Goal: Task Accomplishment & Management: Complete application form

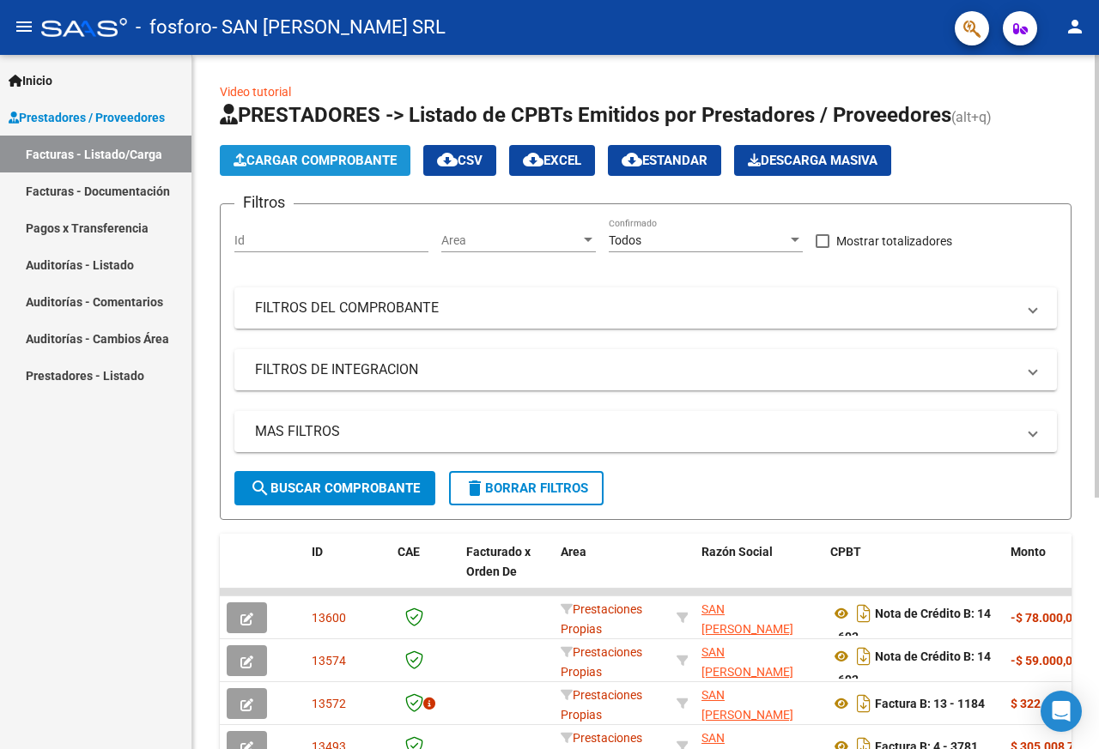
click at [312, 160] on span "Cargar Comprobante" at bounding box center [314, 160] width 163 height 15
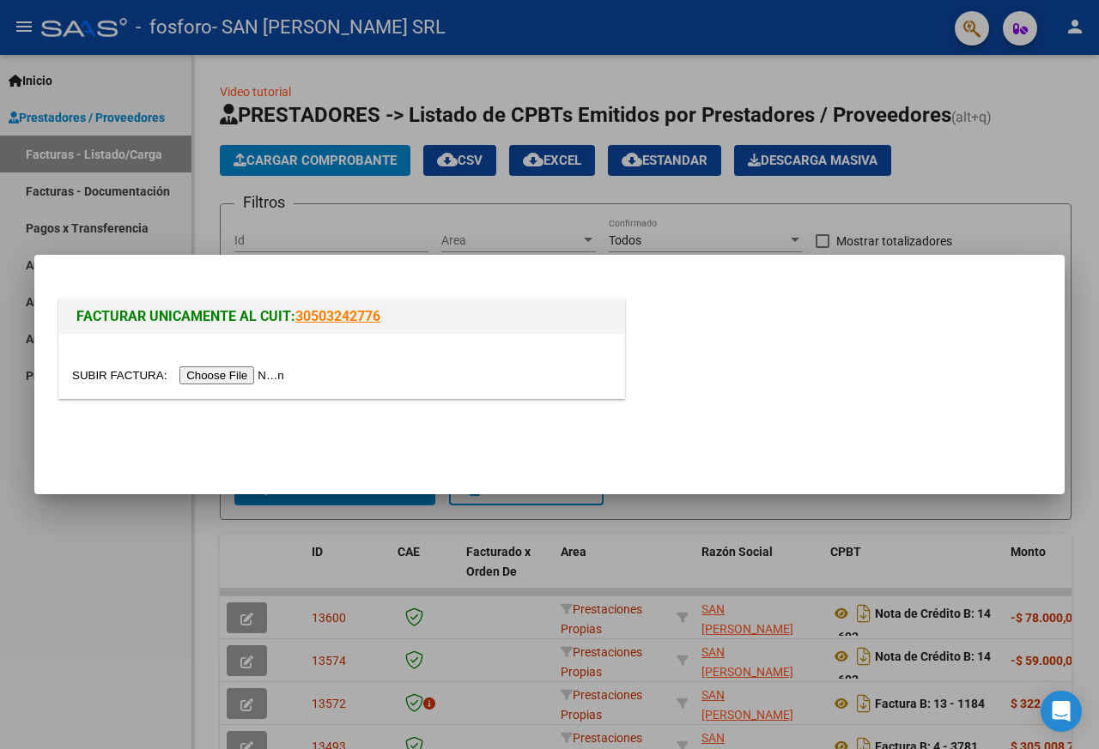
click at [231, 373] on input "file" at bounding box center [180, 376] width 217 height 18
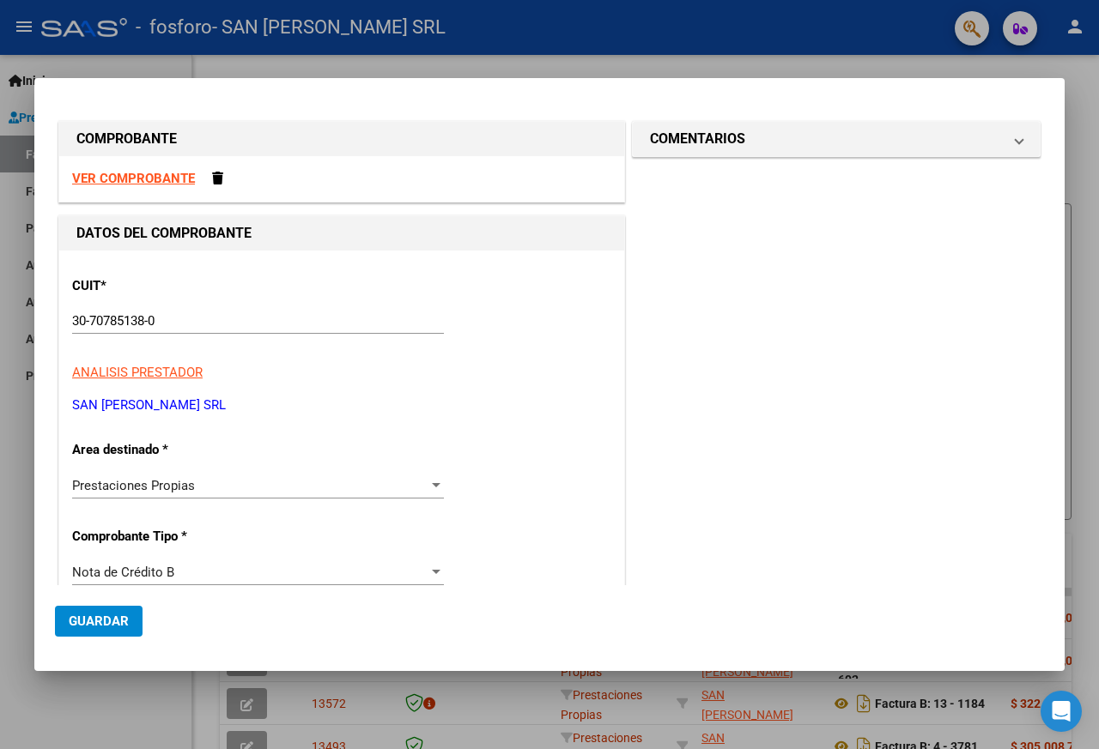
scroll to position [86, 0]
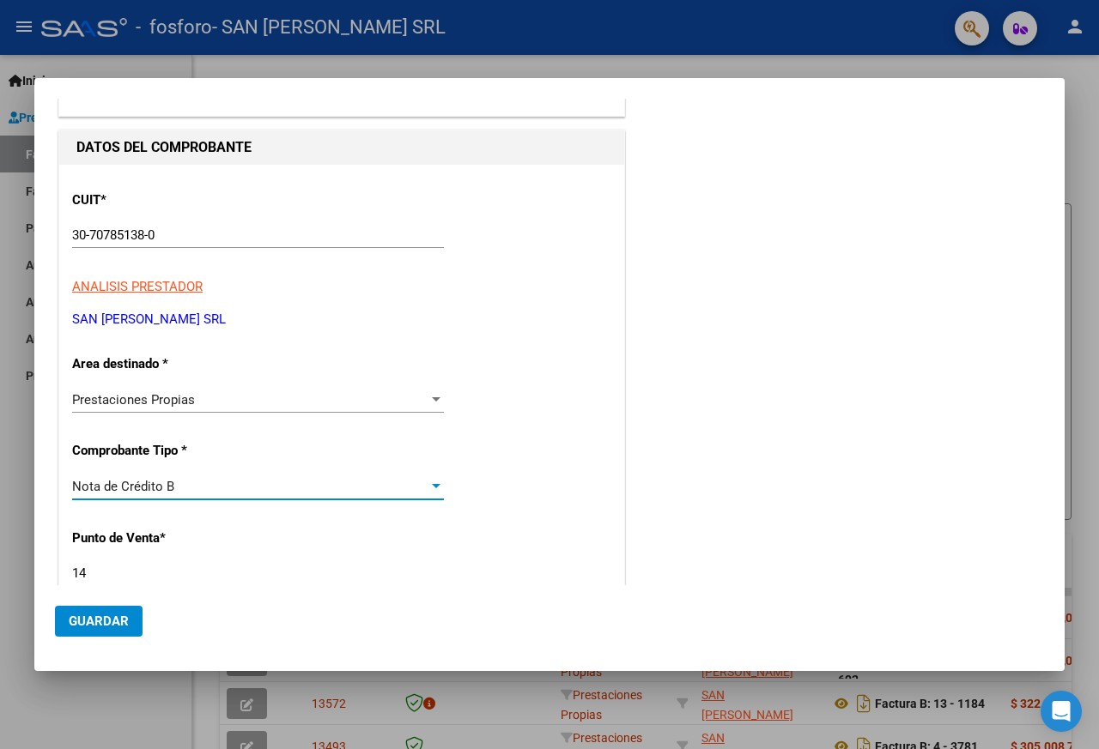
click at [179, 482] on div "Nota de Crédito B" at bounding box center [250, 486] width 356 height 15
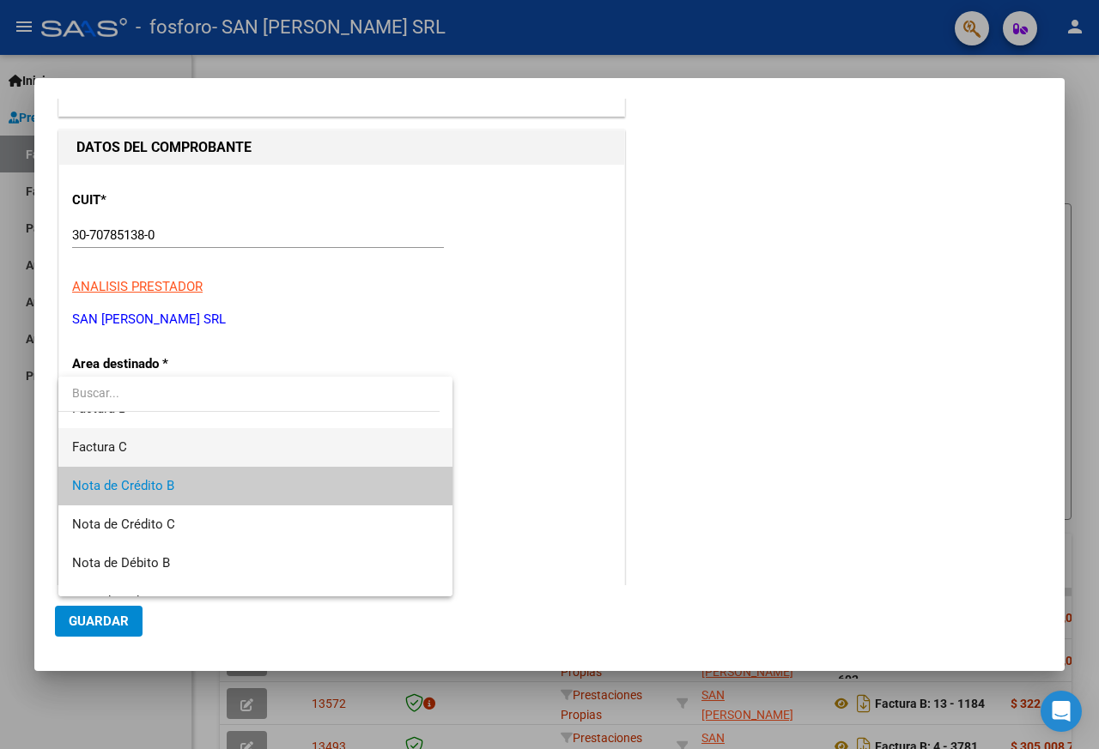
scroll to position [0, 0]
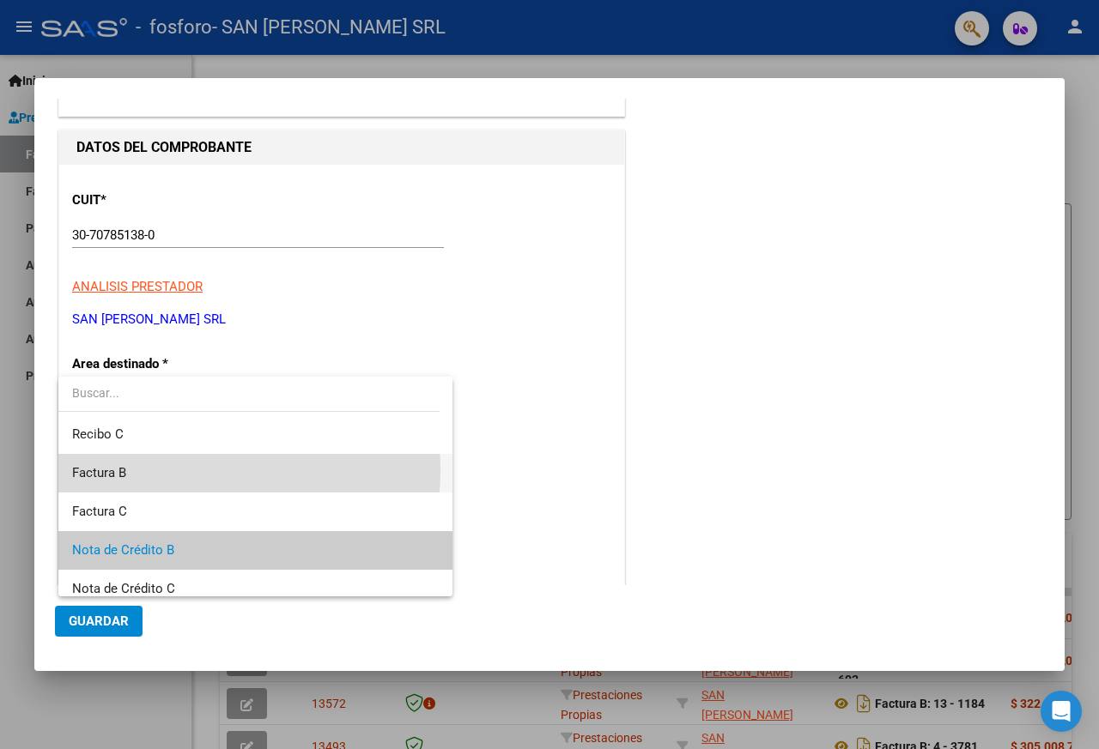
click at [163, 470] on span "Factura B" at bounding box center [255, 473] width 367 height 39
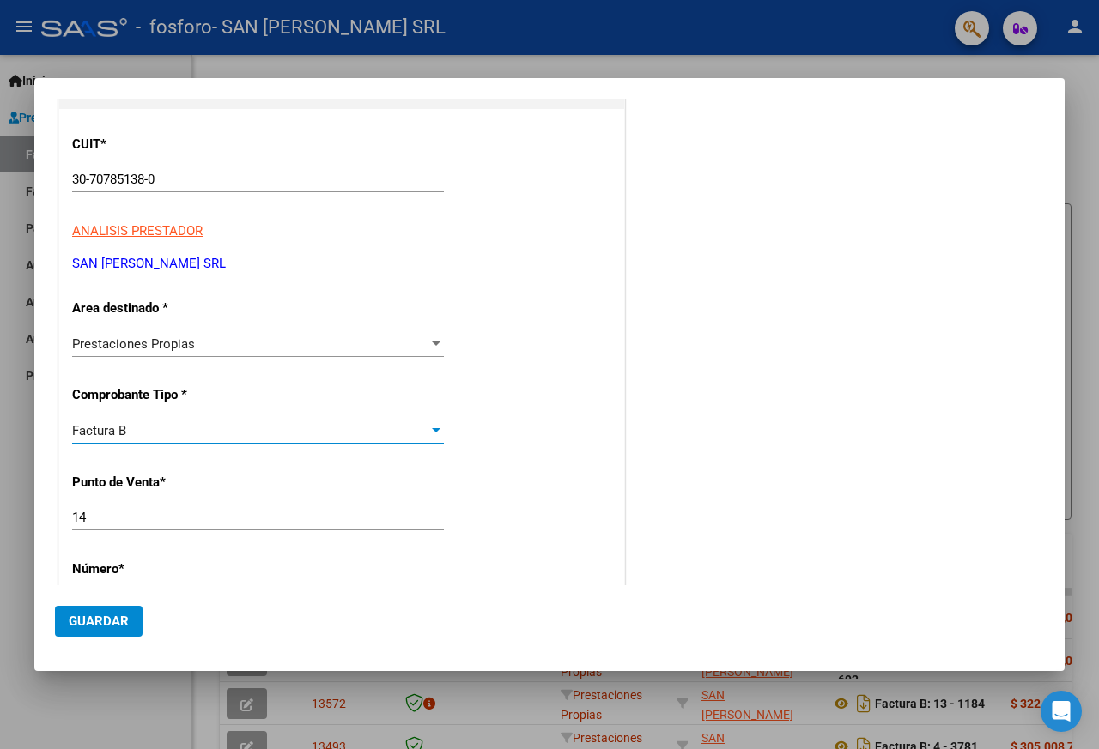
scroll to position [172, 0]
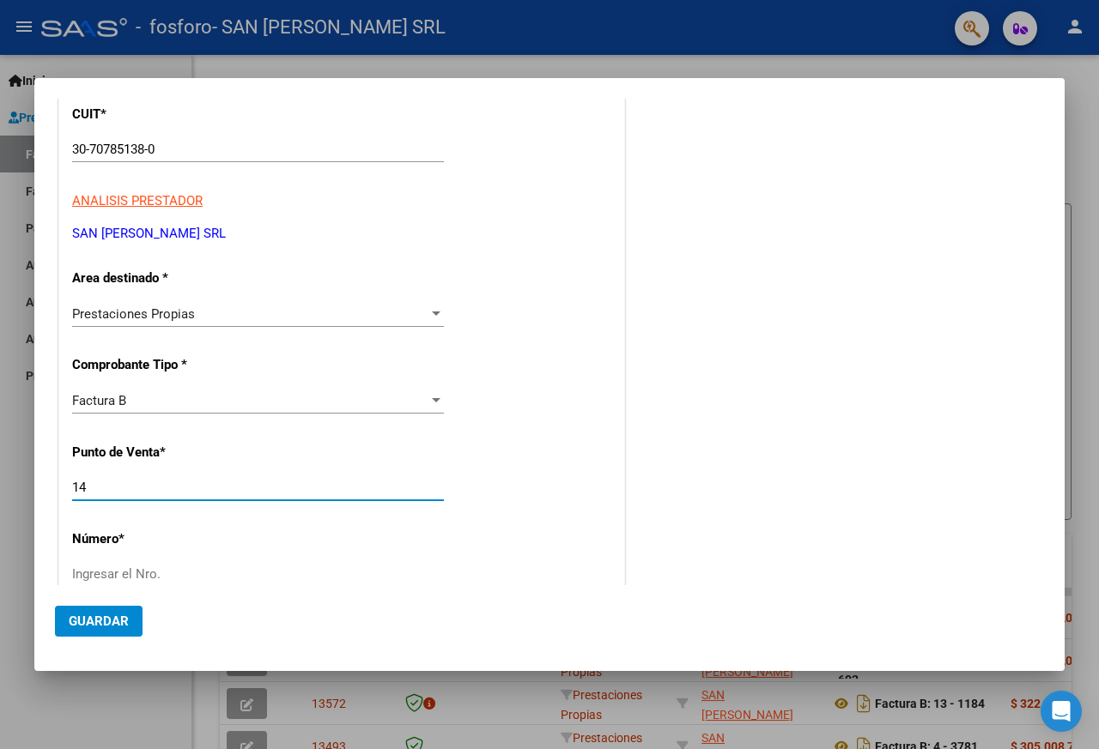
click at [112, 485] on input "14" at bounding box center [258, 487] width 372 height 15
type input "1"
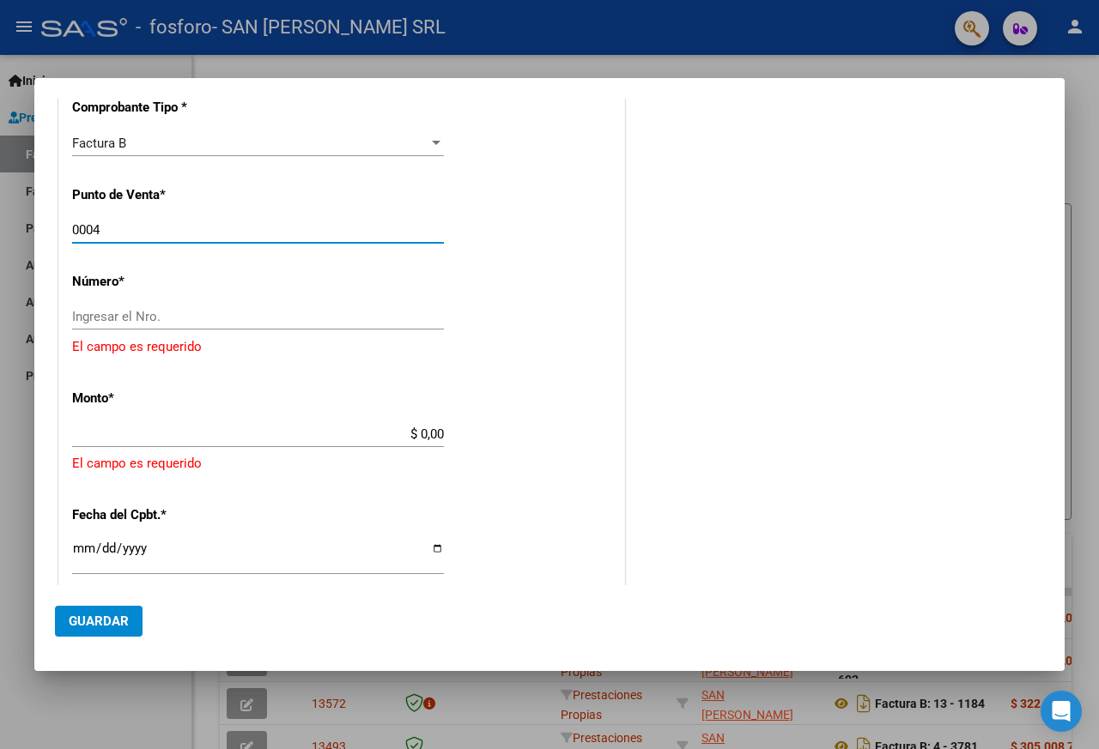
type input "0004"
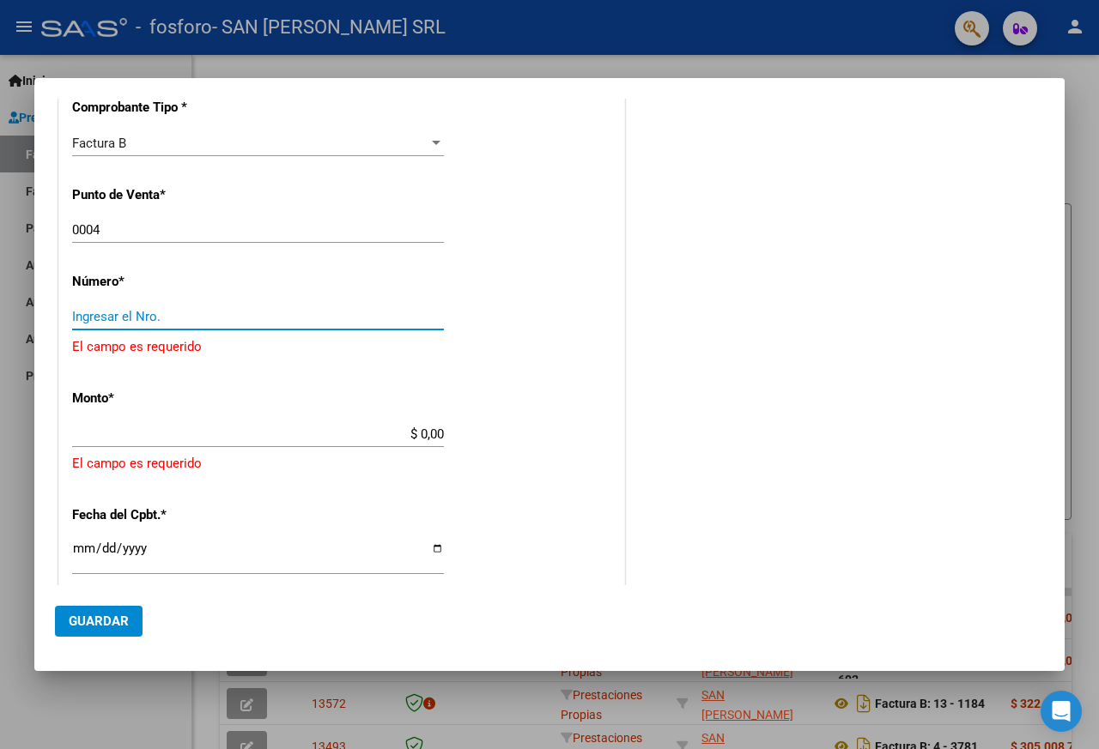
click at [121, 309] on input "Ingresar el Nro." at bounding box center [258, 316] width 372 height 15
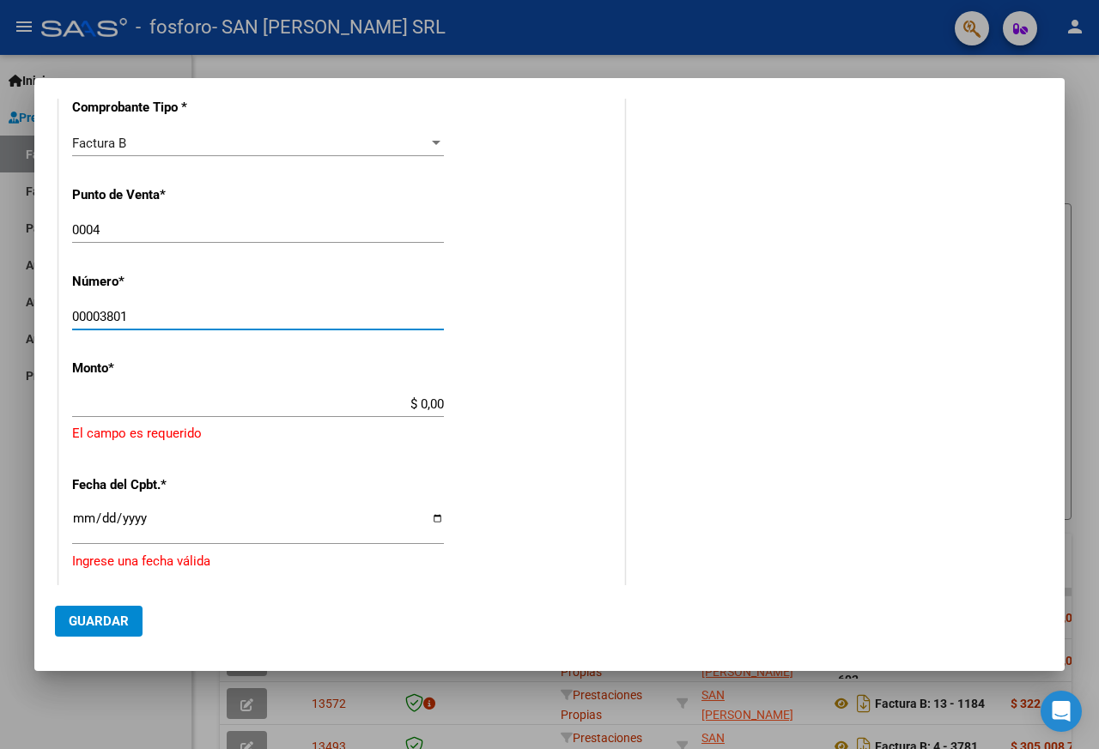
type input "00003801"
click at [376, 404] on input "$ 0,00" at bounding box center [258, 404] width 372 height 15
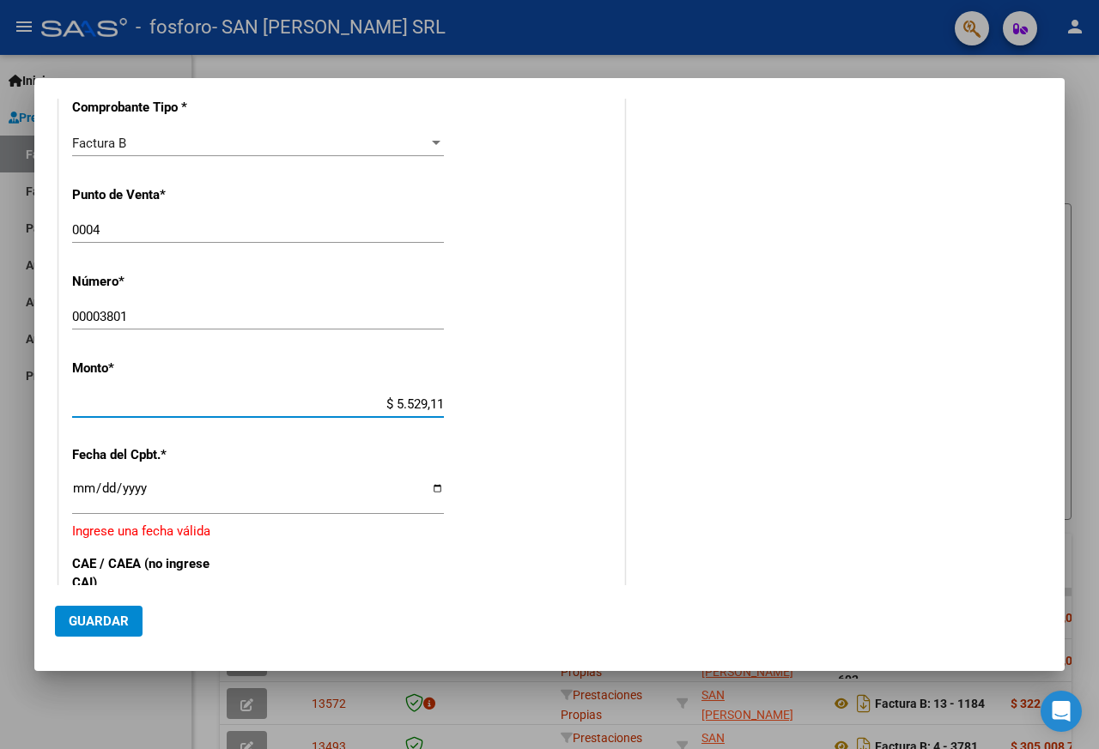
type input "$ 55.291,19"
click at [433, 490] on input "Ingresar la fecha" at bounding box center [258, 495] width 372 height 27
type input "[DATE]"
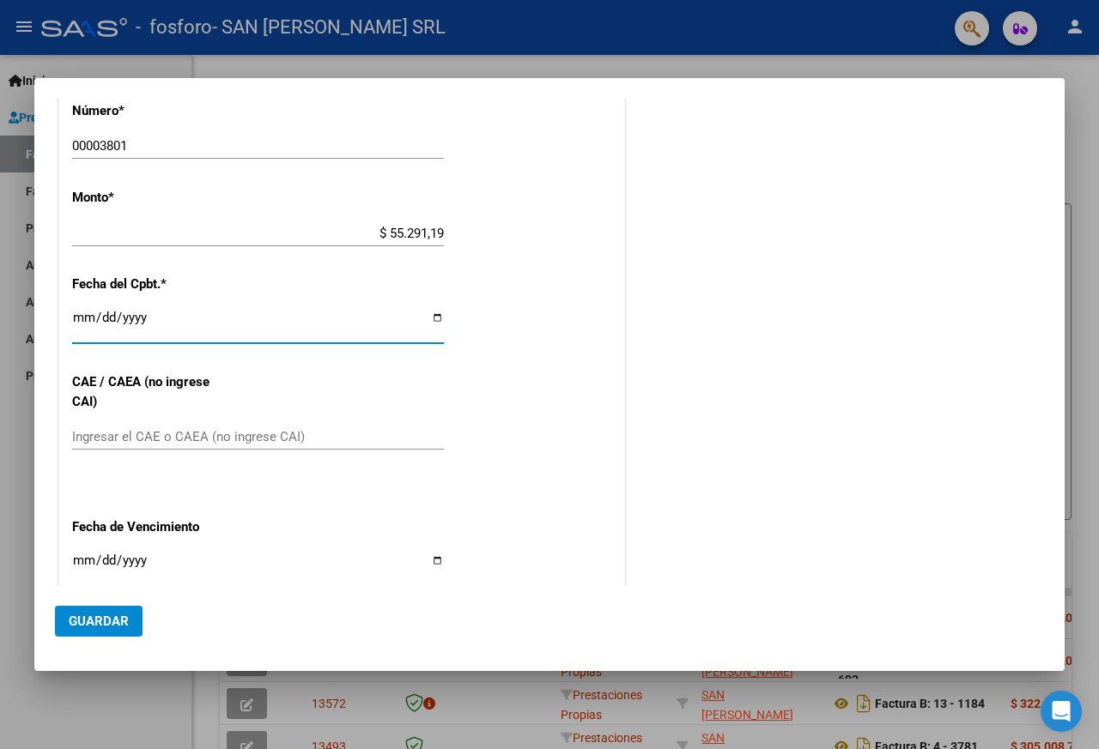
scroll to position [601, 0]
click at [135, 439] on input "Ingresar el CAE o CAEA (no ingrese CAI)" at bounding box center [258, 435] width 372 height 15
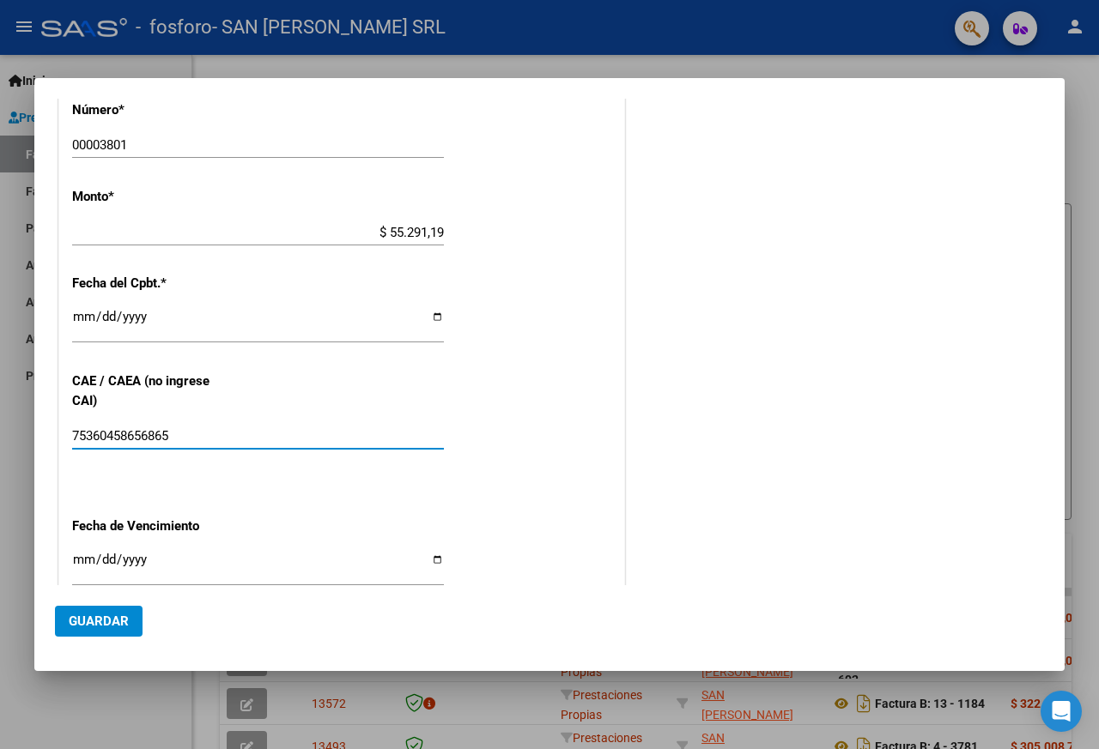
type input "75360458656865"
click at [430, 561] on input "Ingresar la fecha" at bounding box center [258, 566] width 372 height 27
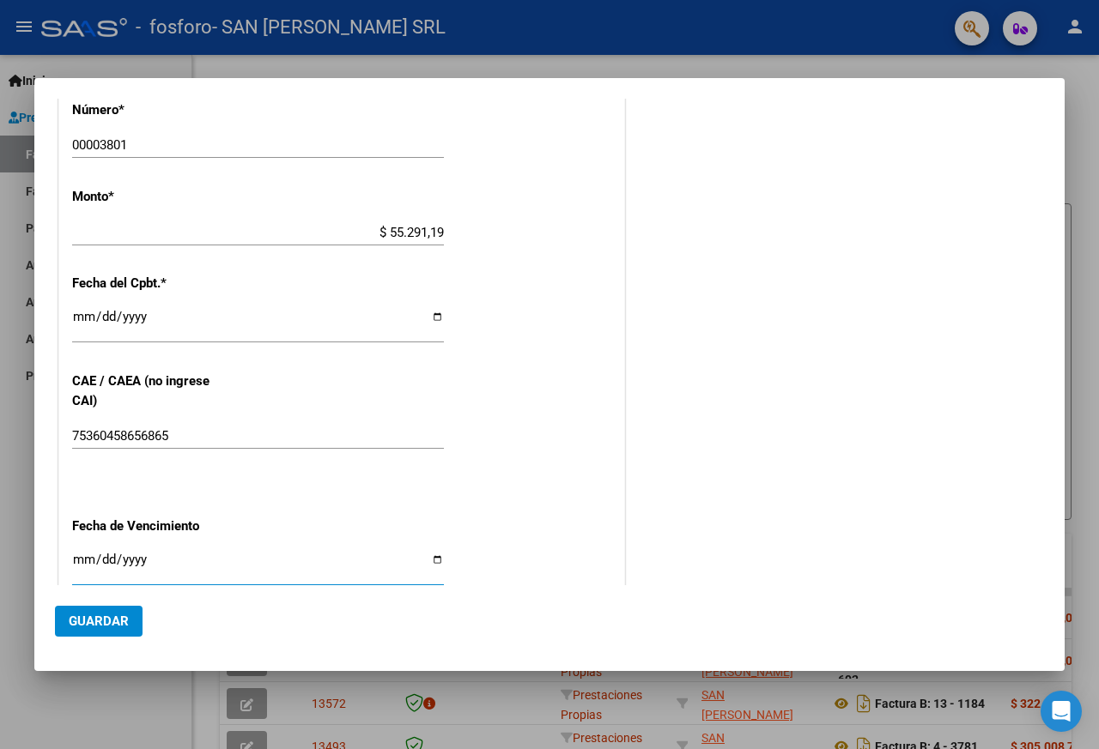
type input "[DATE]"
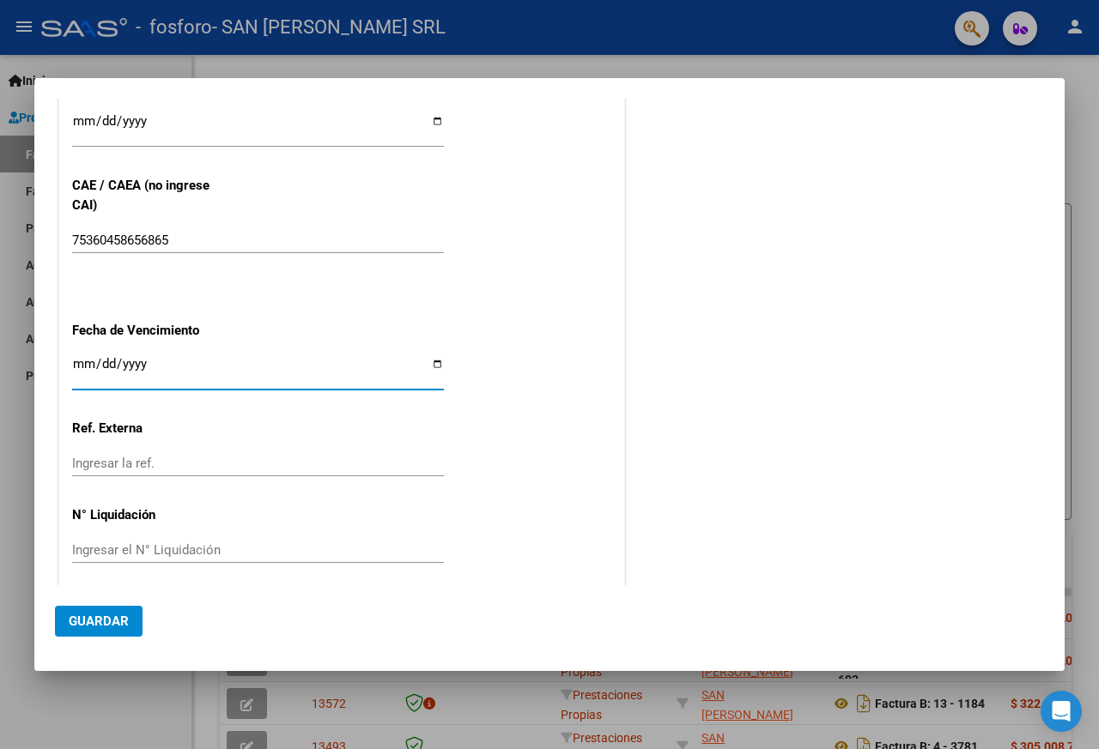
scroll to position [808, 0]
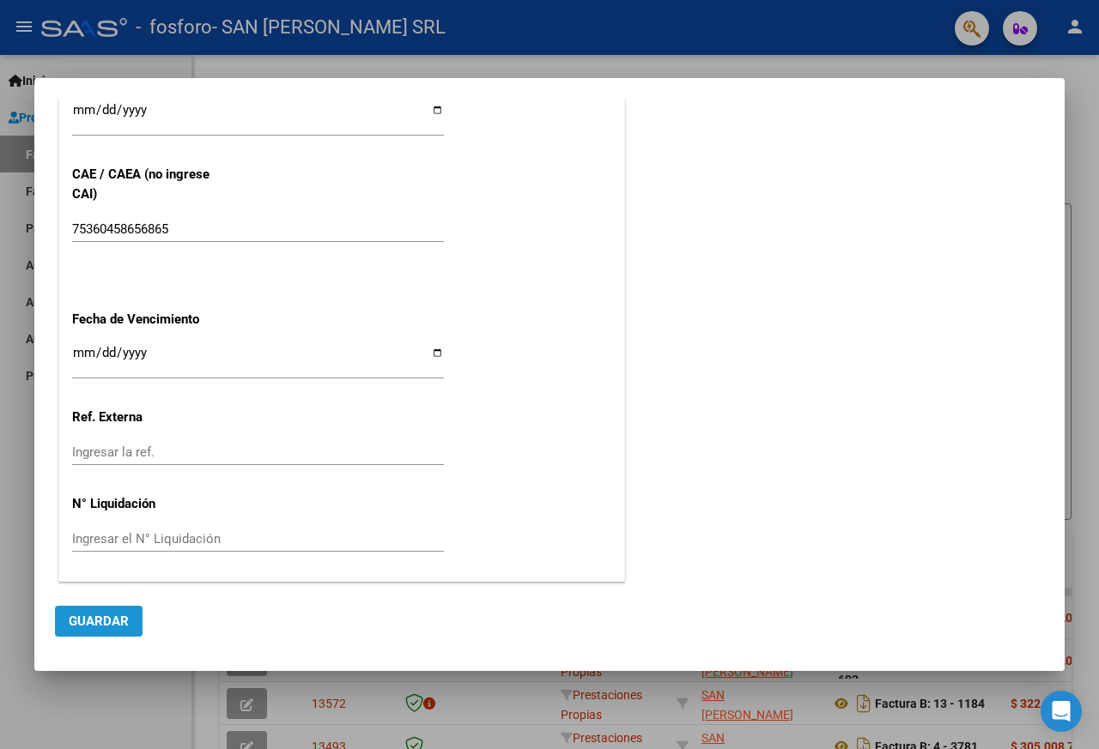
click at [108, 619] on span "Guardar" at bounding box center [99, 621] width 60 height 15
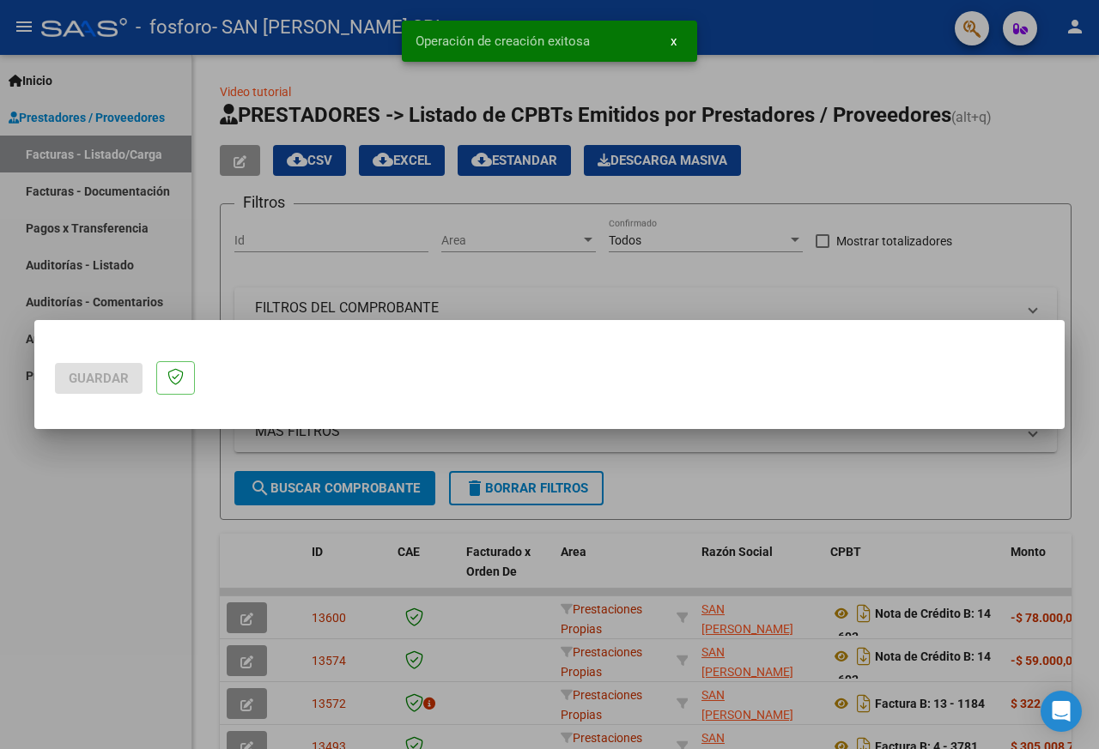
scroll to position [0, 0]
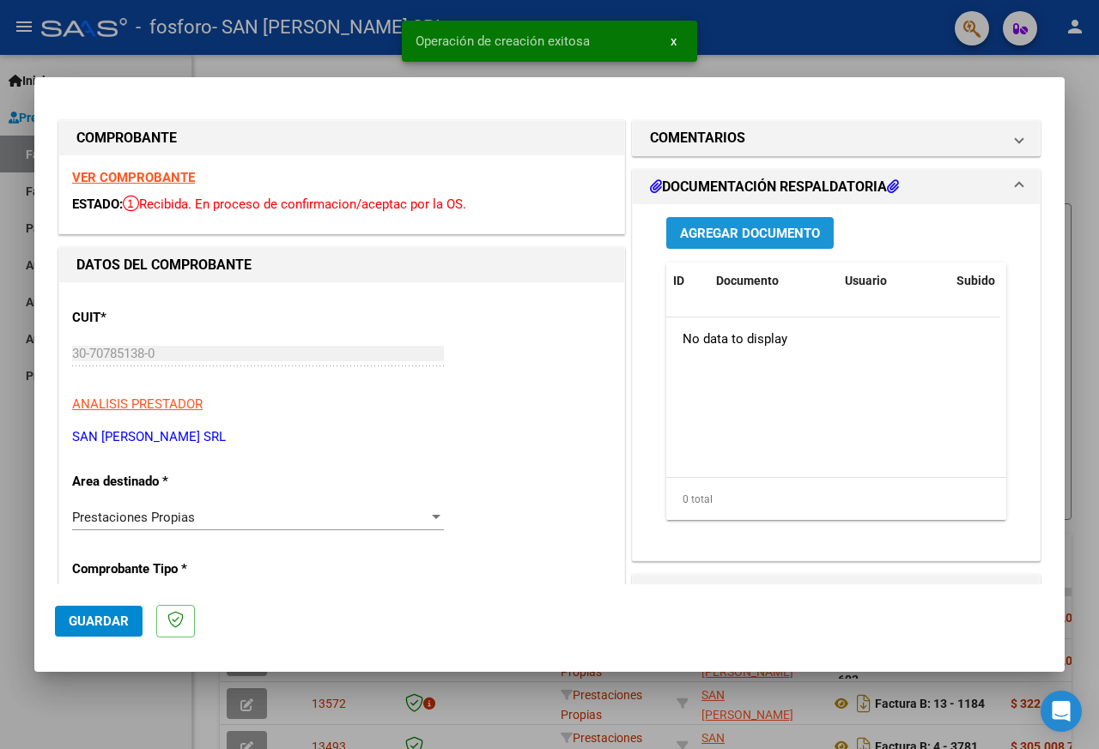
click at [751, 233] on span "Agregar Documento" at bounding box center [750, 233] width 140 height 15
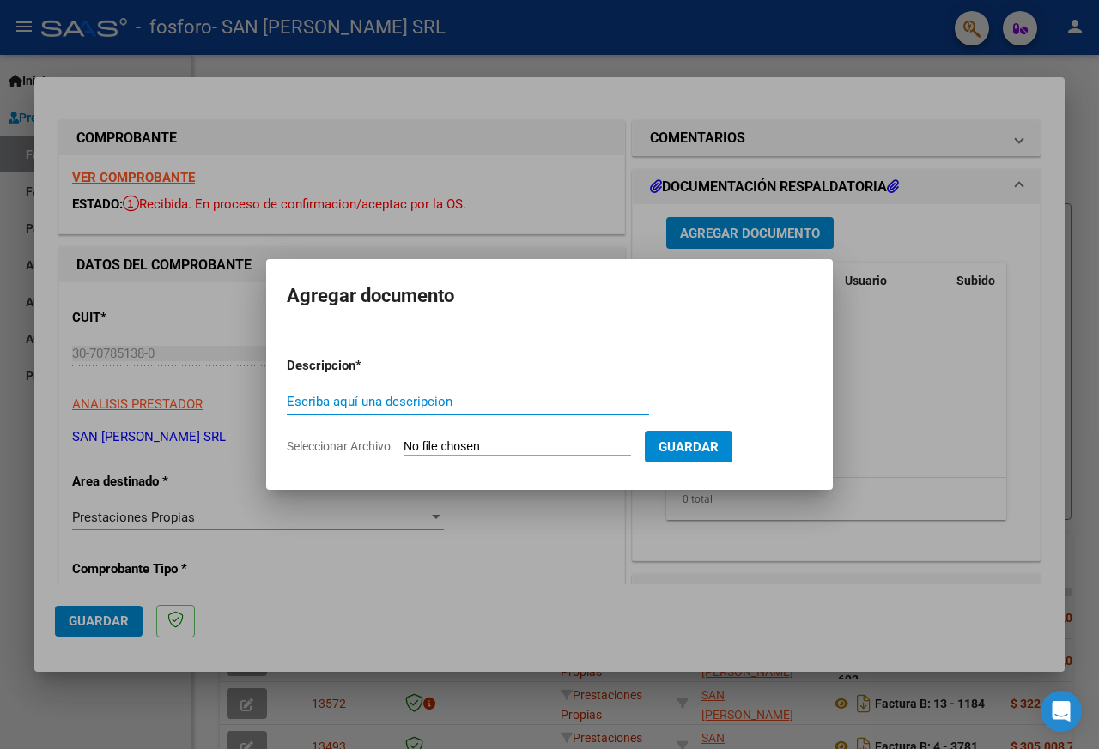
click at [401, 394] on input "Escriba aquí una descripcion" at bounding box center [468, 401] width 362 height 15
type input "FACT 3801 DOC RESPALDATORIA"
click at [587, 447] on input "Seleccionar Archivo" at bounding box center [516, 447] width 227 height 16
type input "C:\fakepath\OSPIF FCN°3801_0001.pdf"
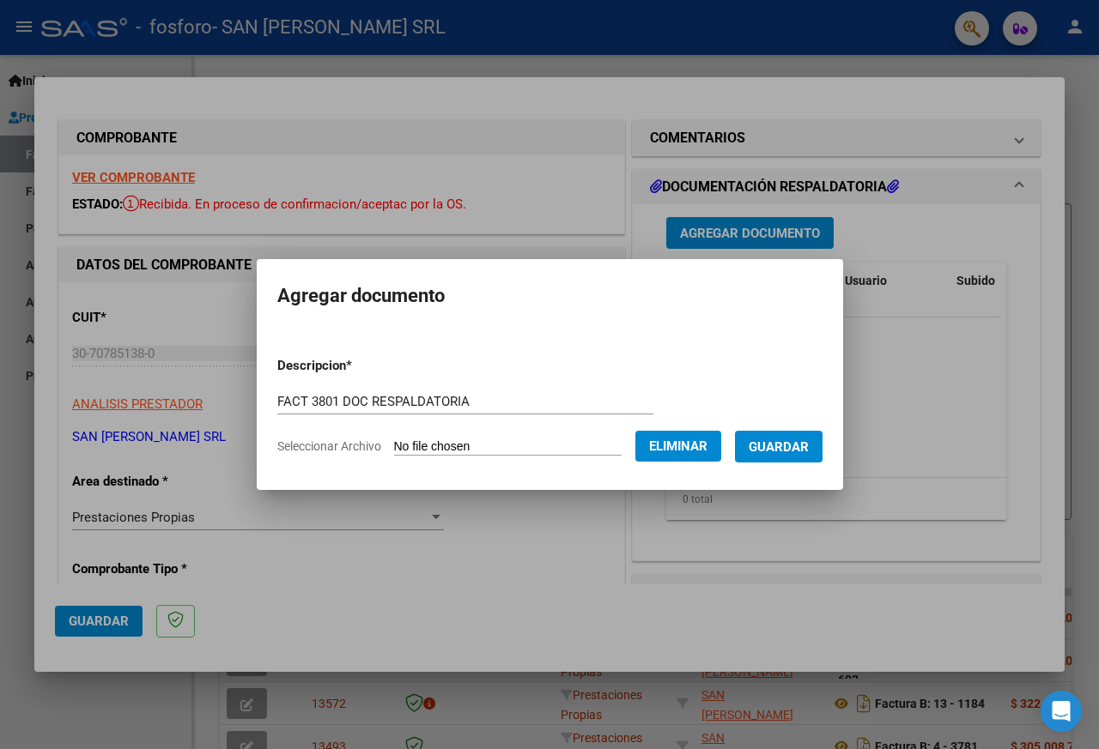
click at [789, 445] on span "Guardar" at bounding box center [779, 446] width 60 height 15
